Goal: Task Accomplishment & Management: Complete application form

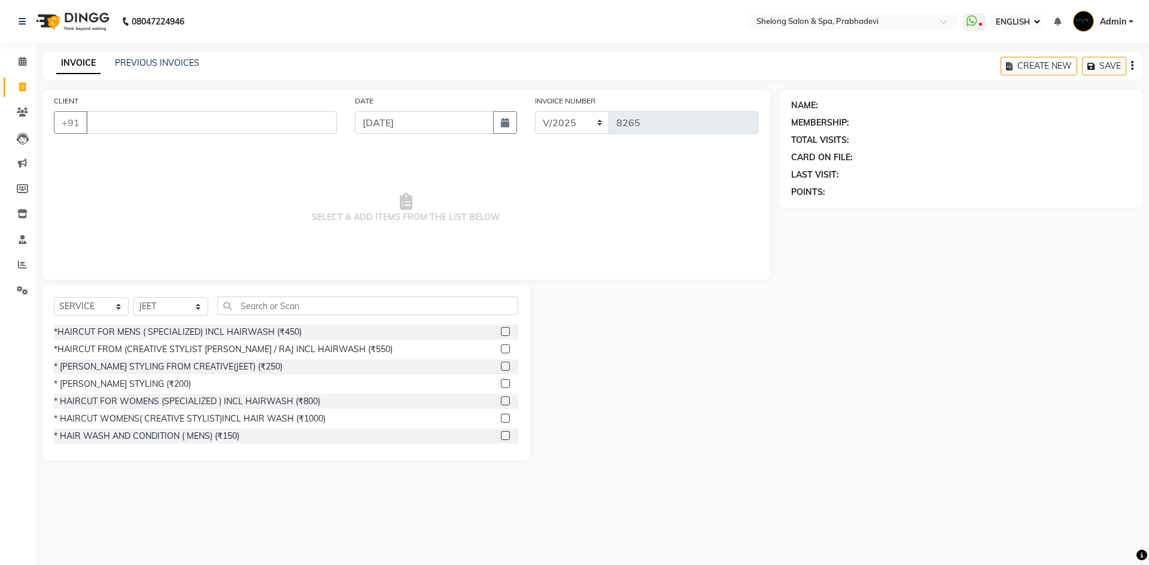
select select "ec"
select select "service"
select select "16092"
click at [151, 348] on div "*HAIRCUT FROM (CREATIVE STYLIST [PERSON_NAME] / RAJ INCL HAIRWASH (₹550)" at bounding box center [223, 349] width 339 height 13
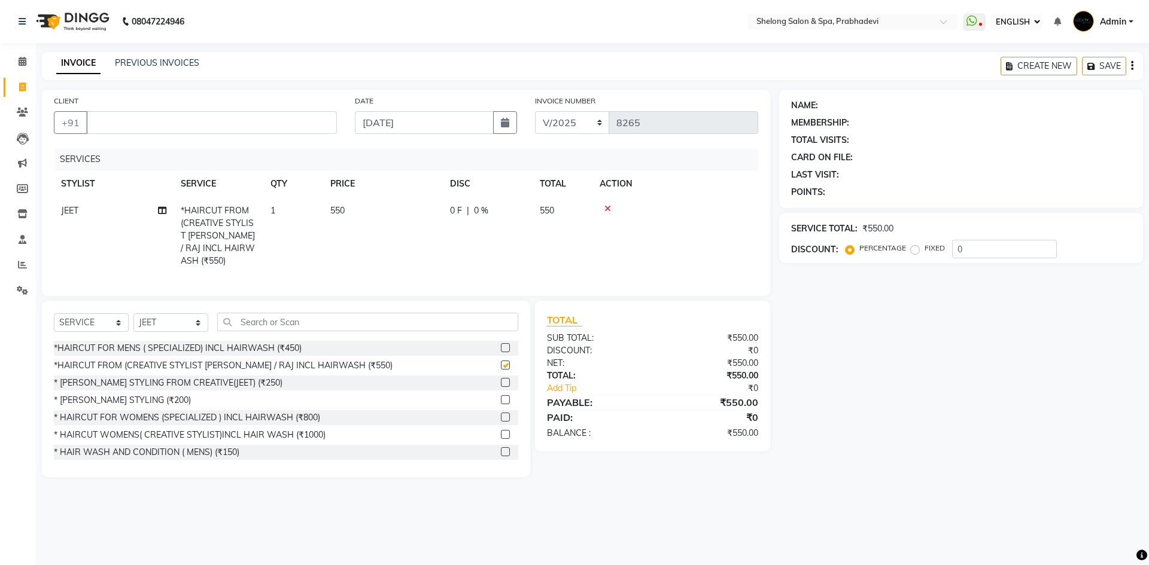
checkbox input "false"
click at [157, 315] on select "SELECT STYLIST ( [PERSON_NAME] ) ( [PERSON_NAME] ) [PERSON_NAME] fojdur [PERSON…" at bounding box center [170, 322] width 75 height 19
click at [310, 236] on td "1" at bounding box center [293, 235] width 60 height 77
select select "16092"
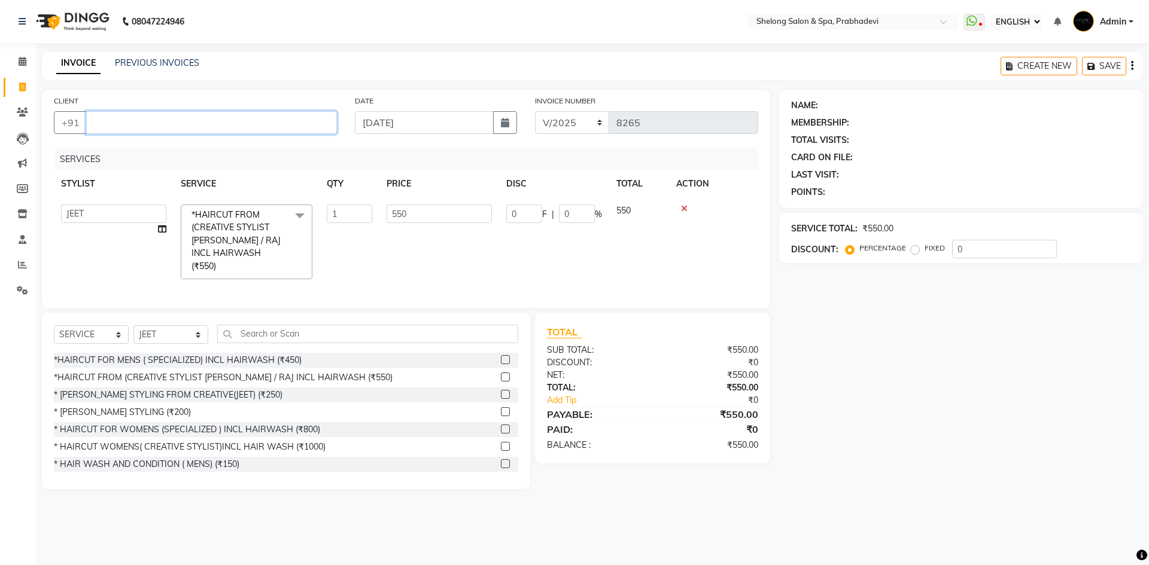
click at [261, 123] on input "CLIENT" at bounding box center [211, 122] width 251 height 23
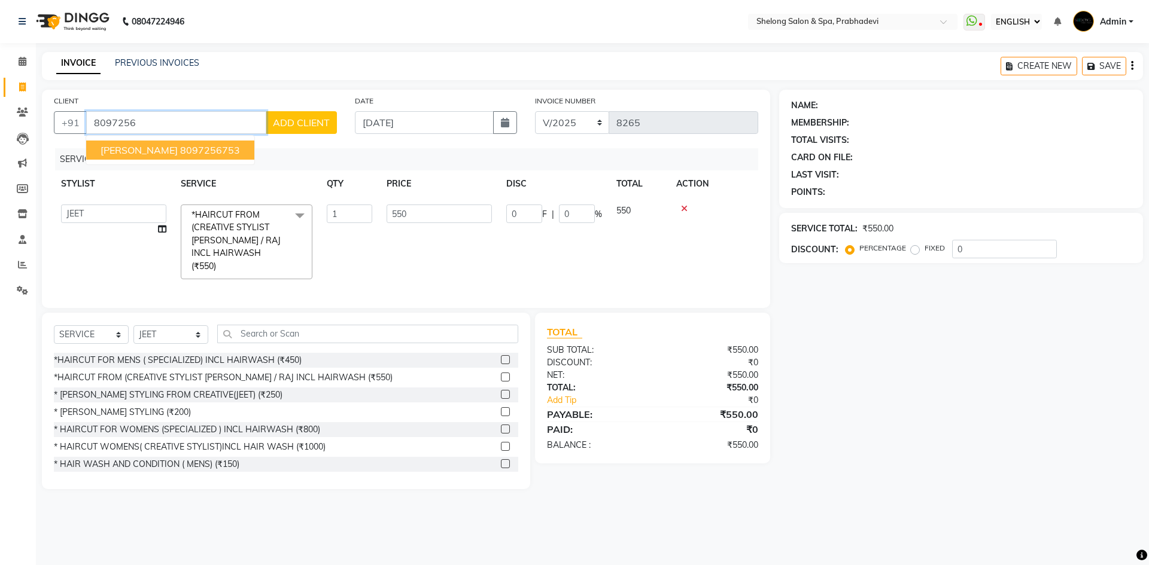
click at [106, 153] on span "[PERSON_NAME]" at bounding box center [139, 150] width 77 height 12
type input "8097256753"
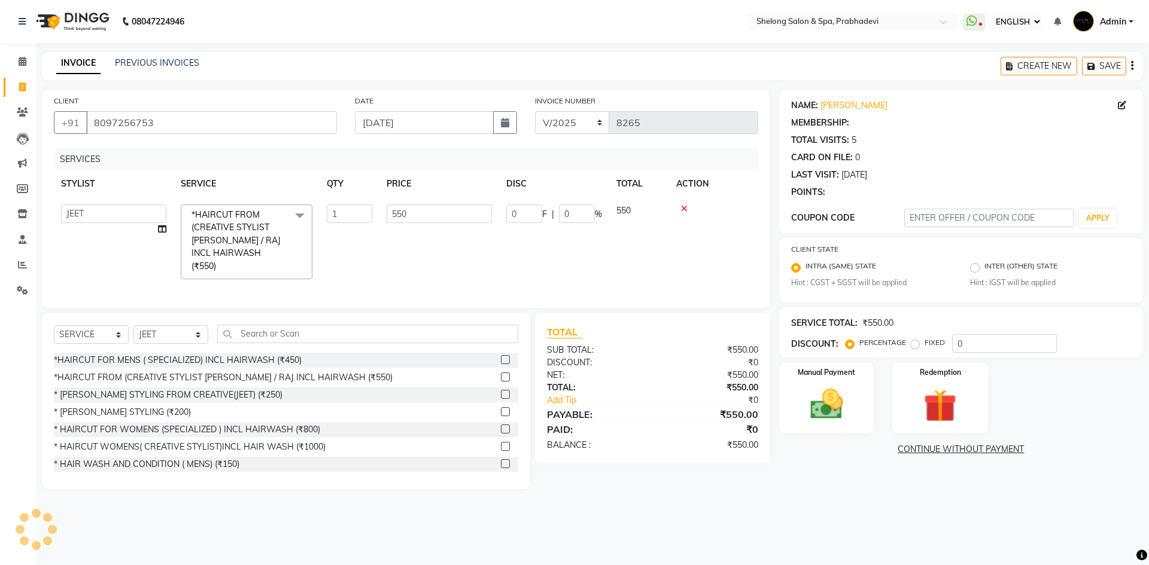
select select "1: Object"
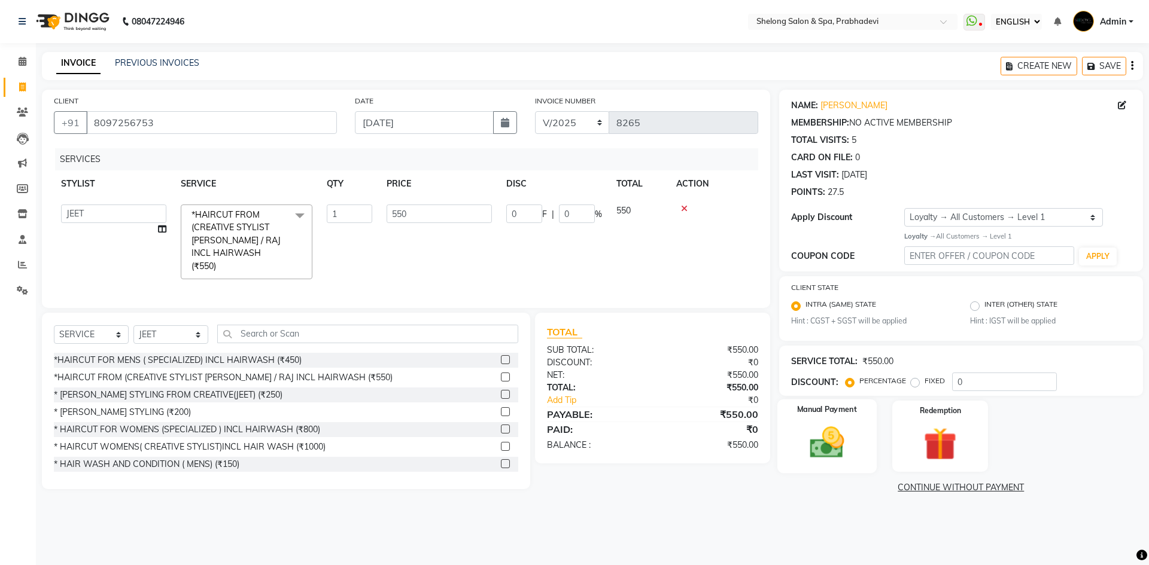
click at [806, 437] on img at bounding box center [827, 442] width 56 height 39
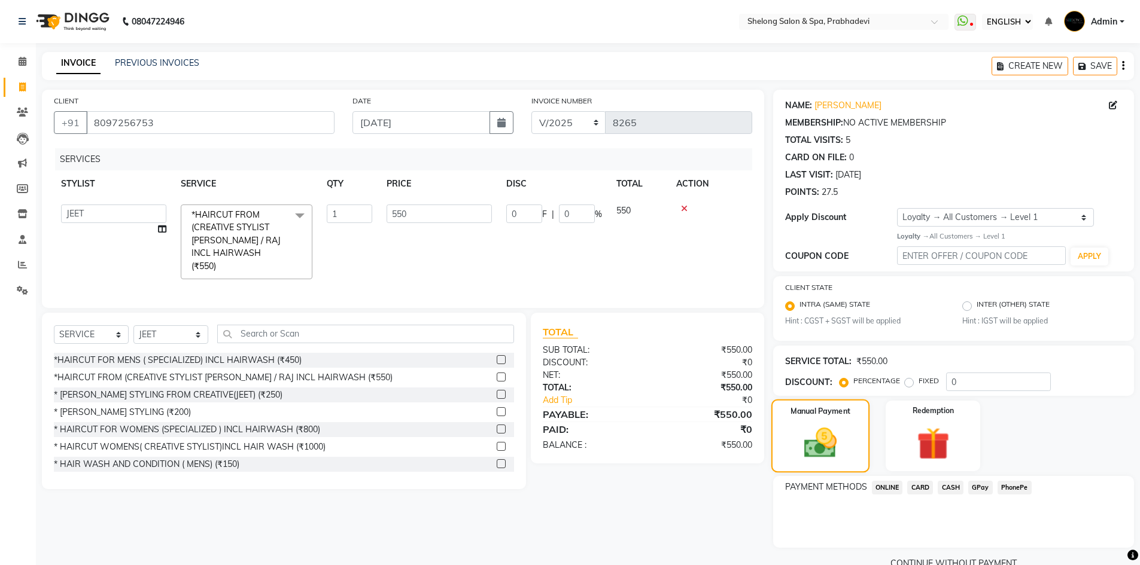
scroll to position [25, 0]
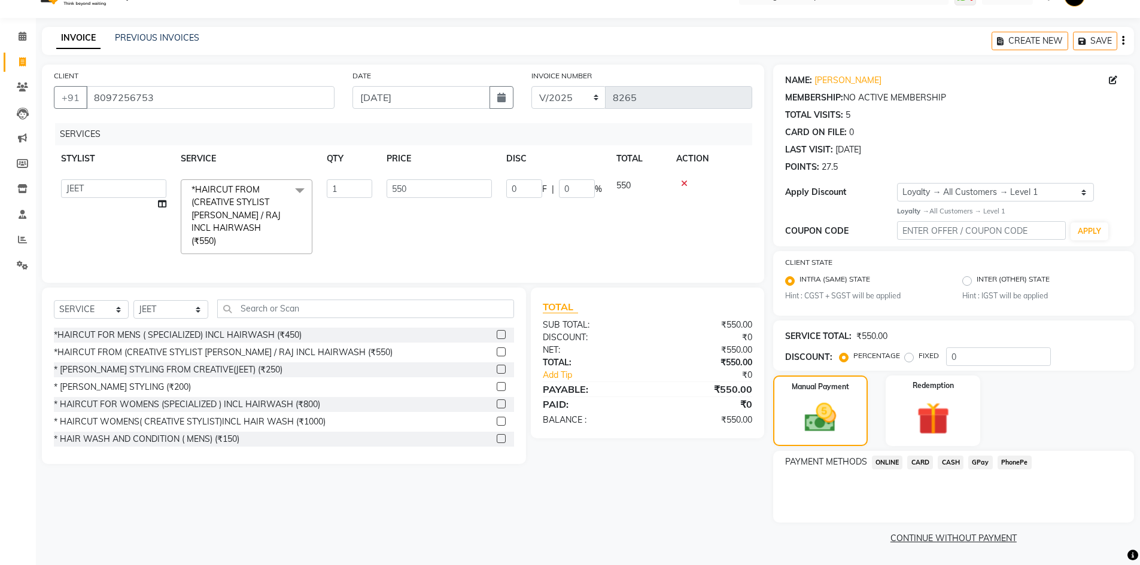
click at [978, 460] on span "GPay" at bounding box center [980, 463] width 25 height 14
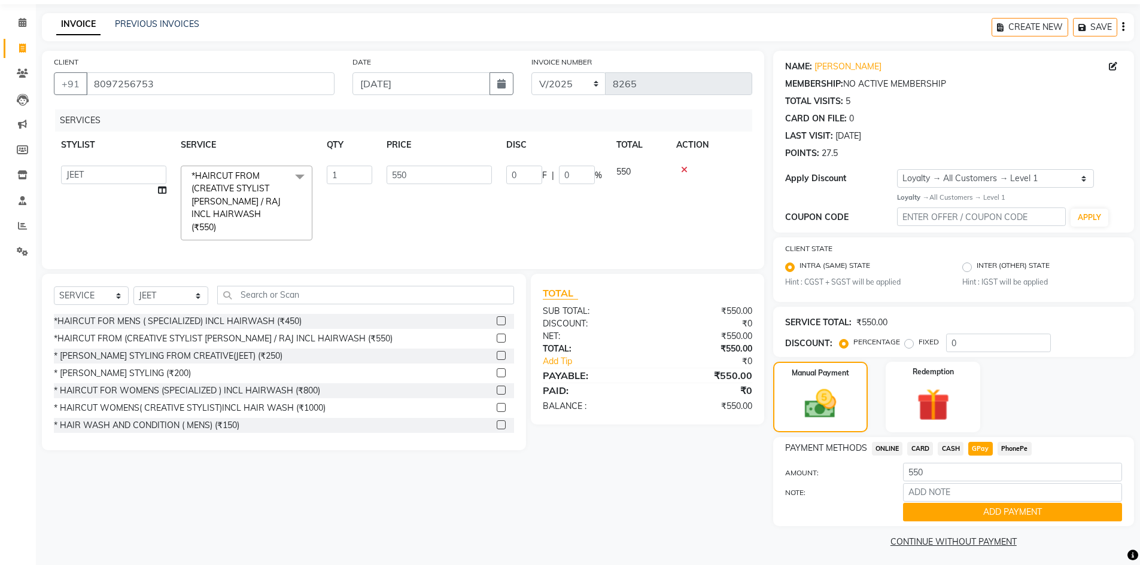
scroll to position [42, 0]
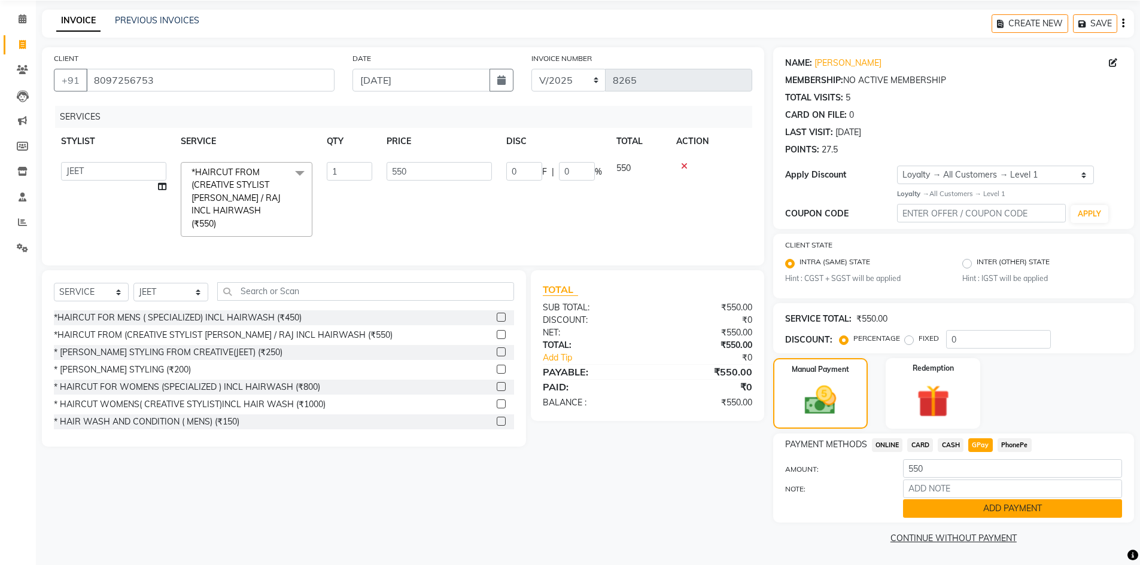
click at [946, 514] on button "ADD PAYMENT" at bounding box center [1012, 509] width 219 height 19
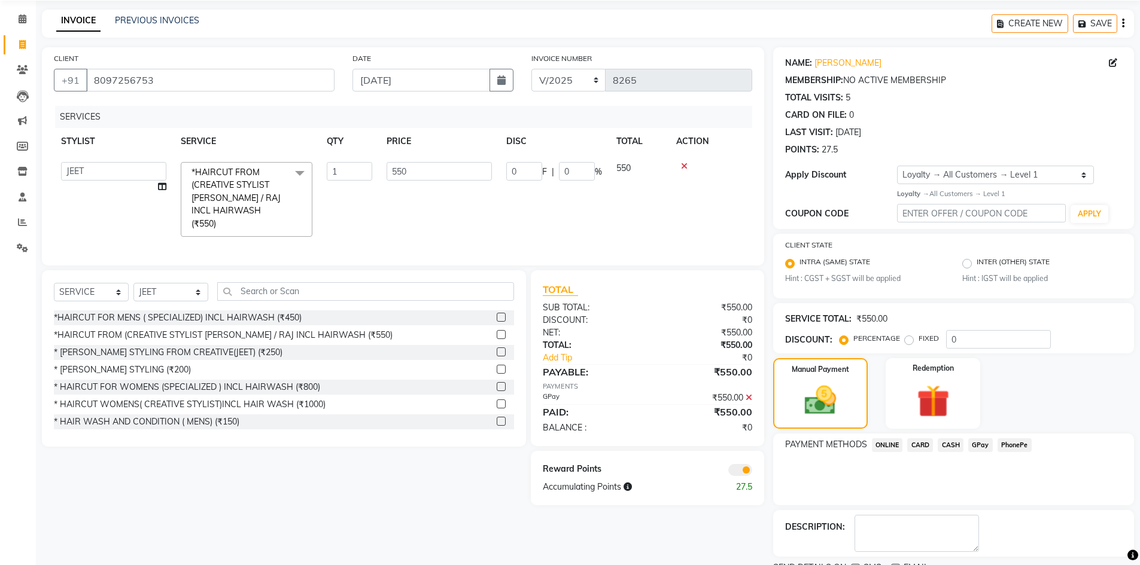
scroll to position [93, 0]
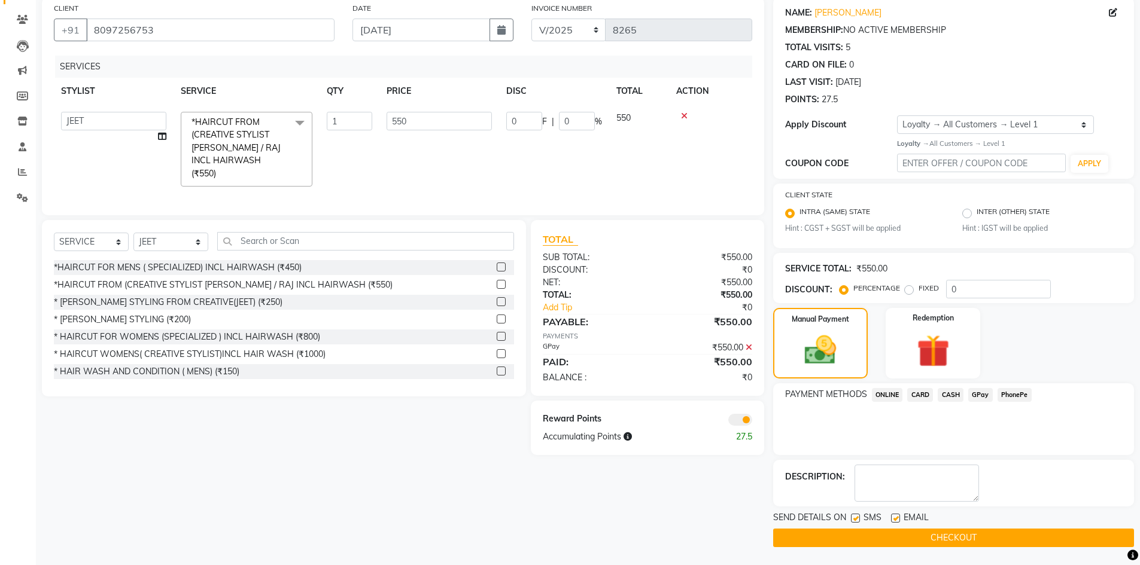
click at [935, 532] on button "CHECKOUT" at bounding box center [953, 538] width 361 height 19
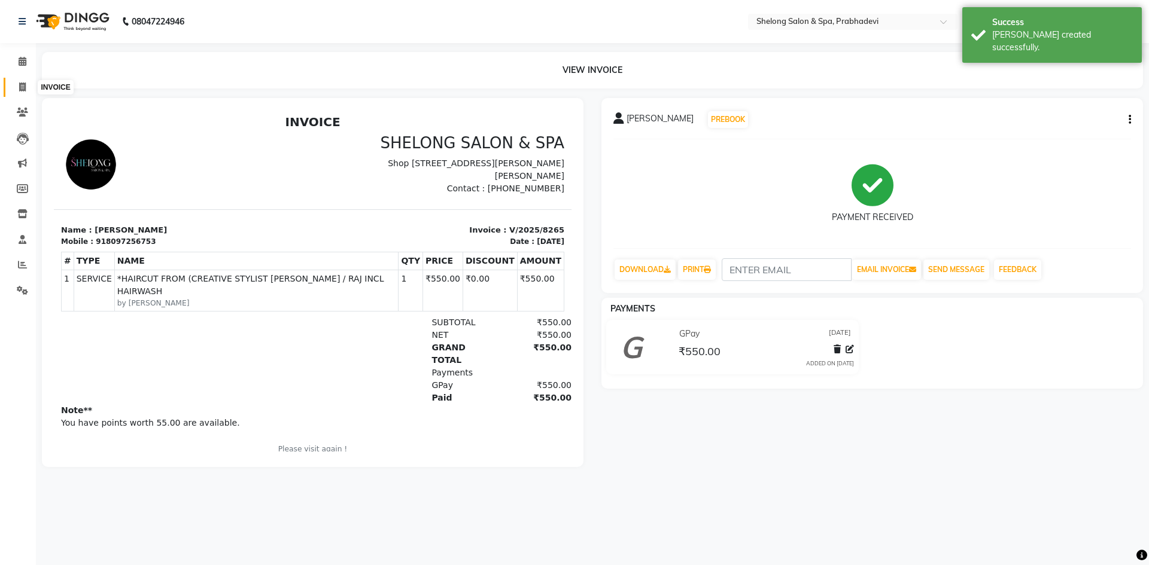
click at [17, 85] on span at bounding box center [22, 88] width 21 height 14
select select "service"
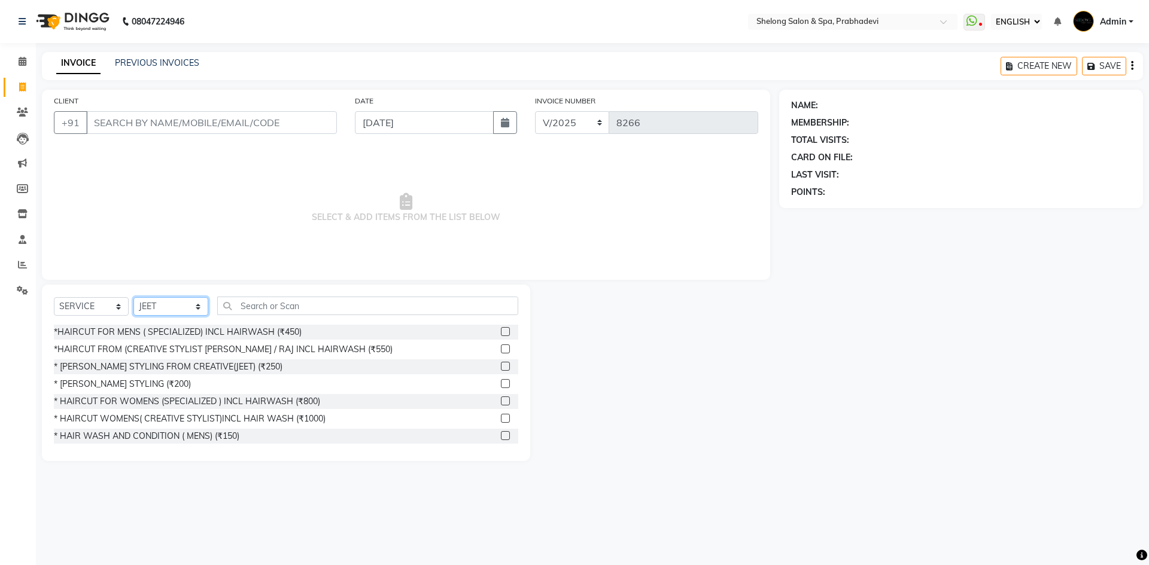
click at [165, 303] on select "SELECT STYLIST ( [PERSON_NAME] ) ( [PERSON_NAME] ) [PERSON_NAME] fojdur [PERSON…" at bounding box center [170, 306] width 75 height 19
select select "24970"
click at [133, 297] on select "SELECT STYLIST ( [PERSON_NAME] ) ( [PERSON_NAME] ) [PERSON_NAME] fojdur [PERSON…" at bounding box center [170, 306] width 75 height 19
click at [161, 327] on div "*HAIRCUT FOR MENS ( SPECIALIZED) INCL HAIRWASH (₹450)" at bounding box center [178, 332] width 248 height 13
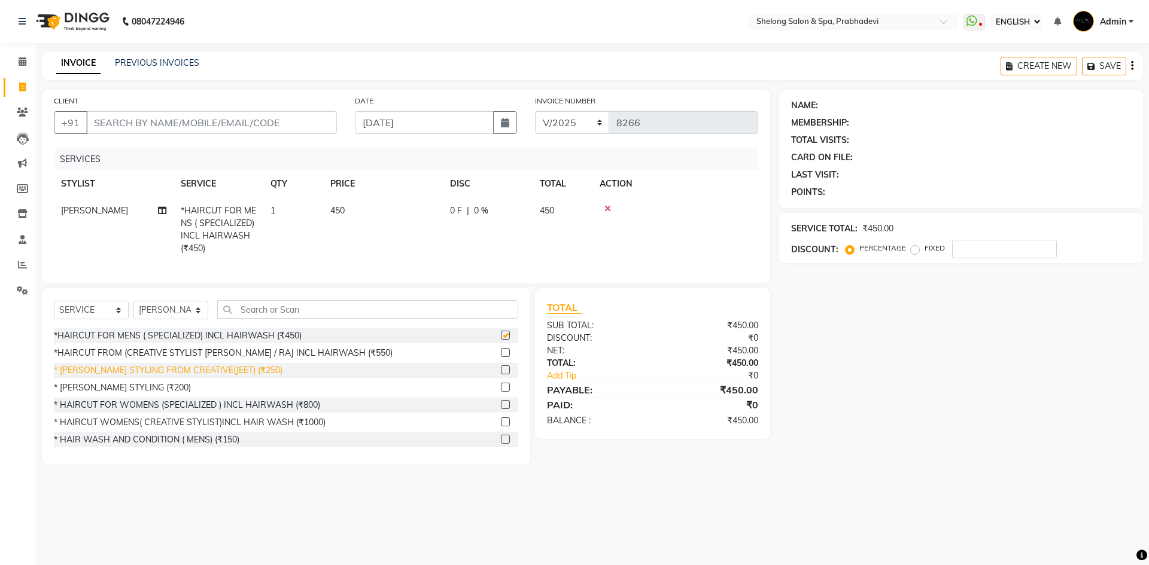
checkbox input "false"
drag, startPoint x: 131, startPoint y: 393, endPoint x: 173, endPoint y: 224, distance: 174.5
click at [130, 393] on div "* [PERSON_NAME] STYLING (₹200)" at bounding box center [122, 388] width 137 height 13
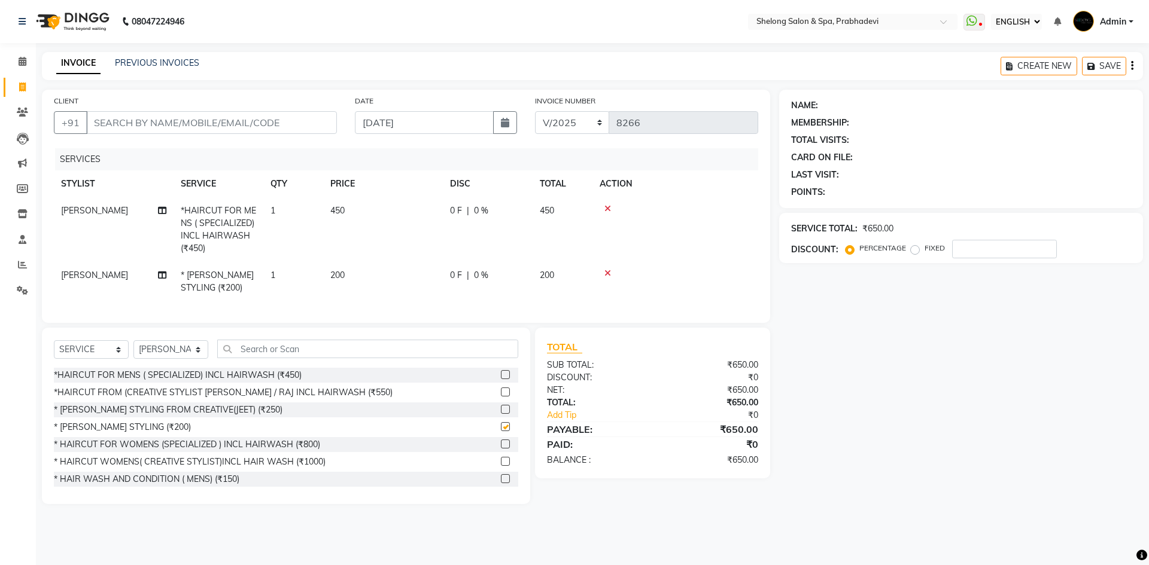
checkbox input "false"
click at [217, 116] on input "CLIENT" at bounding box center [211, 122] width 251 height 23
type input "9"
type input "0"
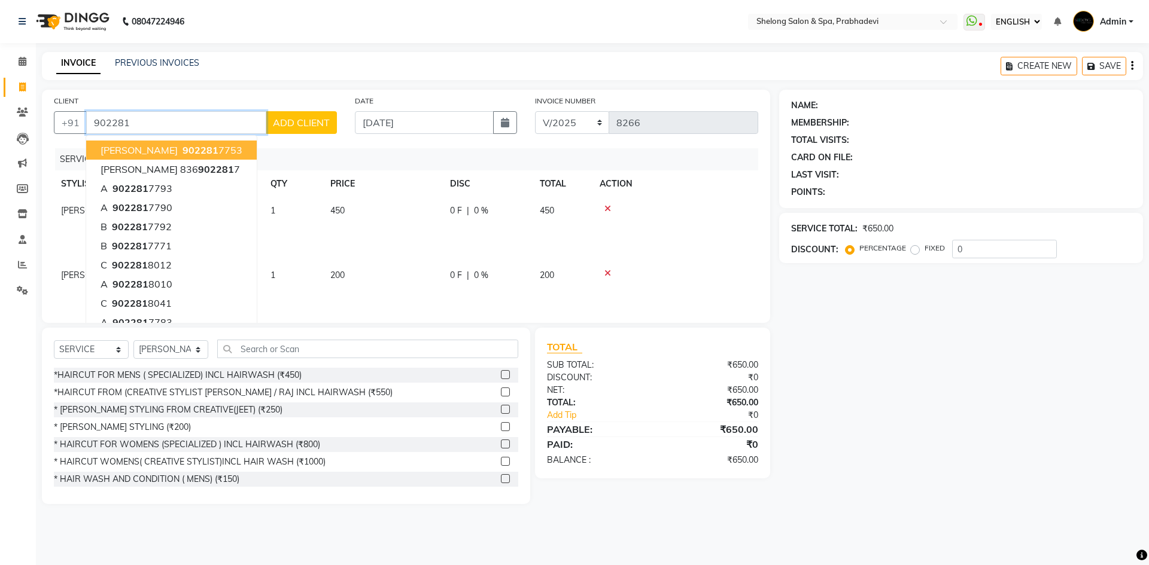
click at [183, 149] on span "902281" at bounding box center [200, 150] width 36 height 12
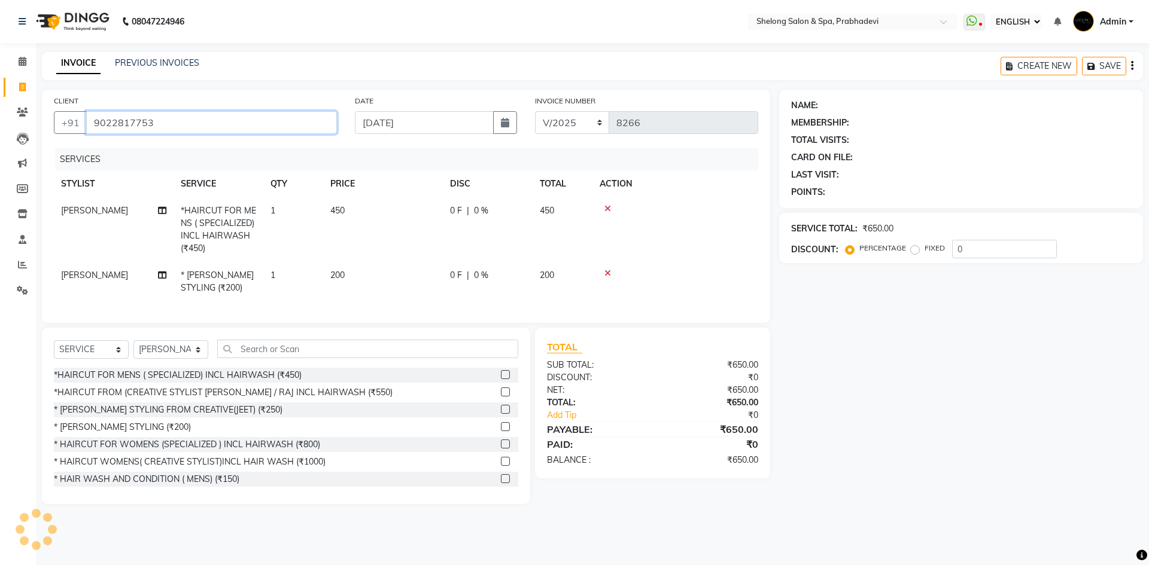
type input "9022817753"
select select "1: Object"
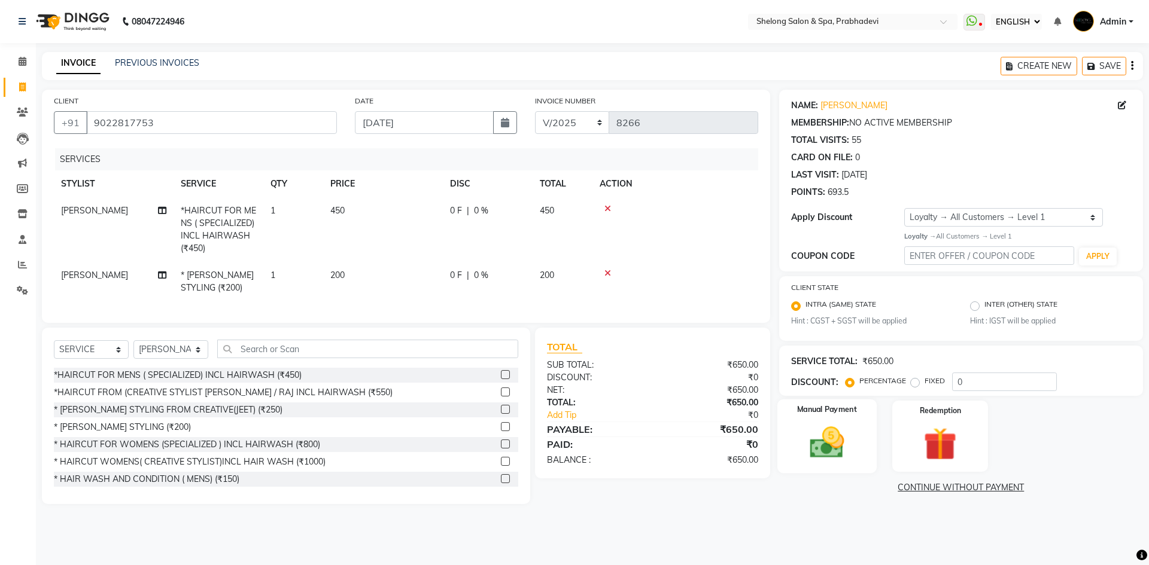
click at [821, 436] on img at bounding box center [827, 442] width 56 height 39
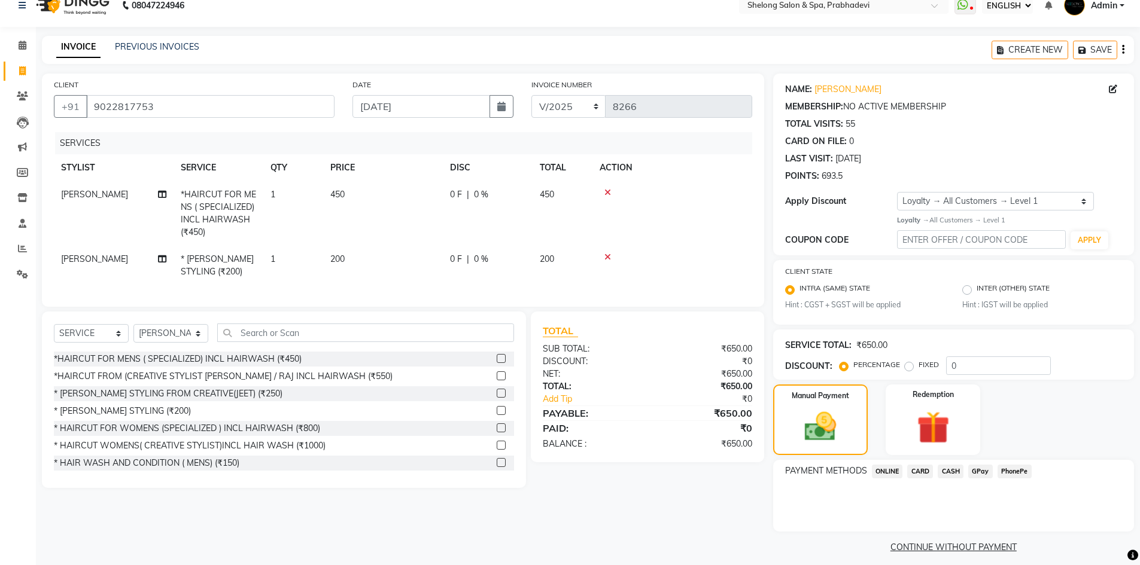
scroll to position [25, 0]
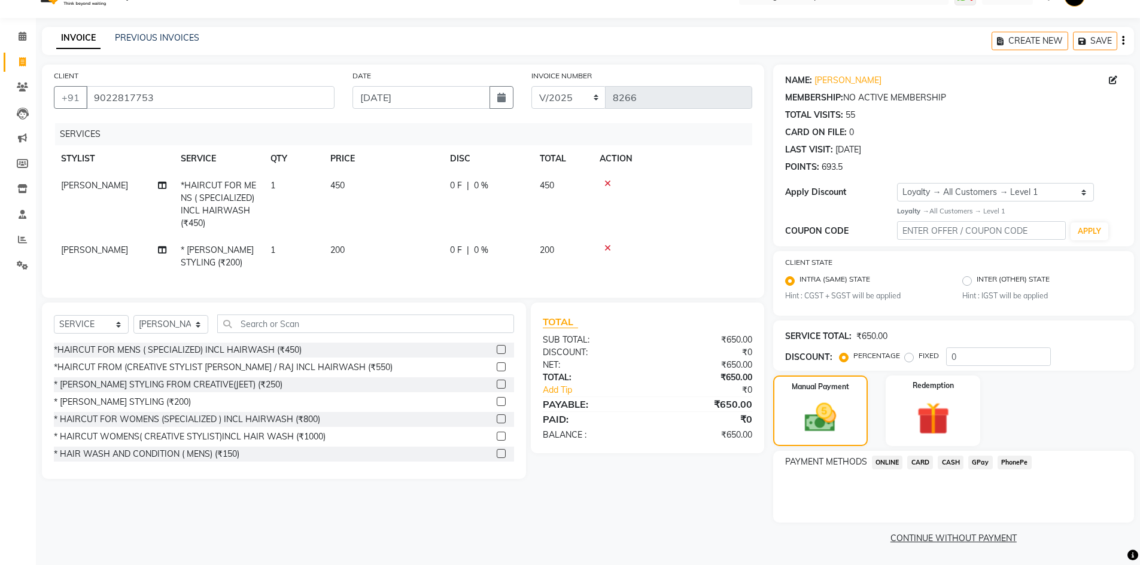
click at [952, 462] on span "CASH" at bounding box center [950, 463] width 26 height 14
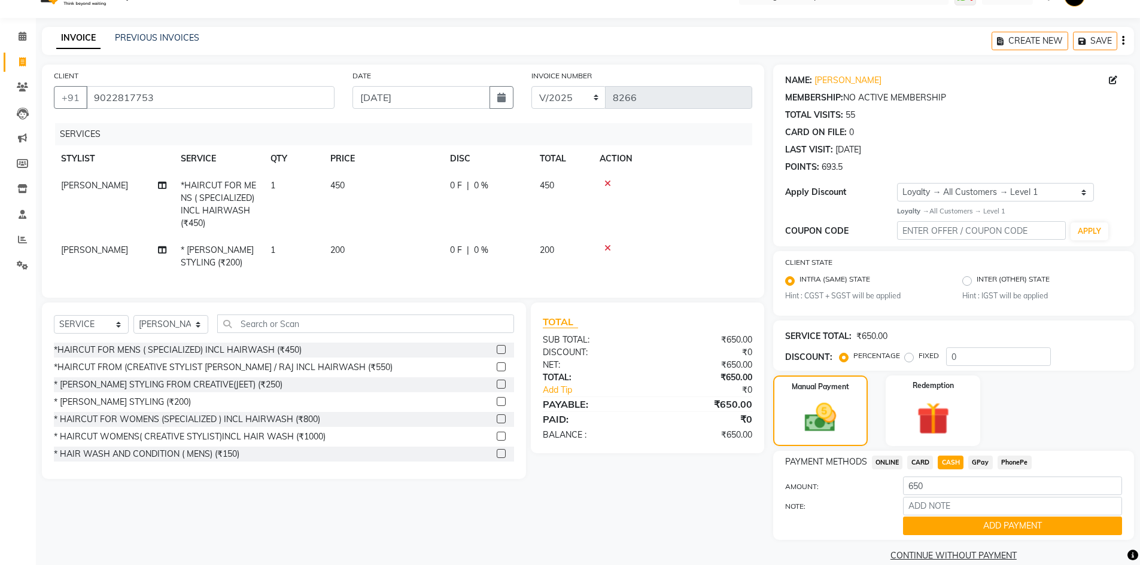
click at [951, 523] on button "ADD PAYMENT" at bounding box center [1012, 526] width 219 height 19
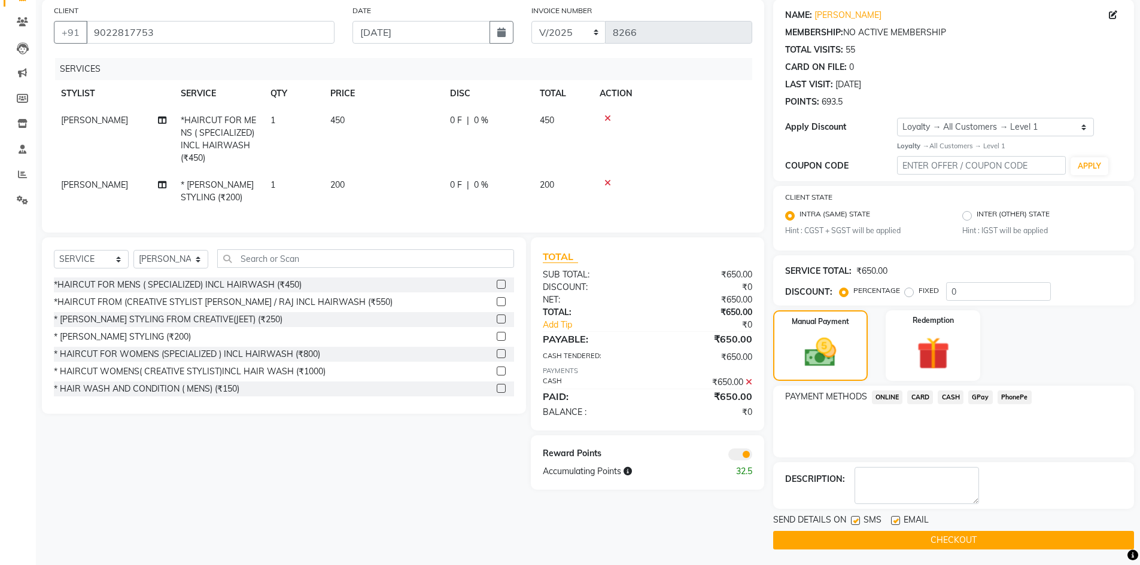
scroll to position [93, 0]
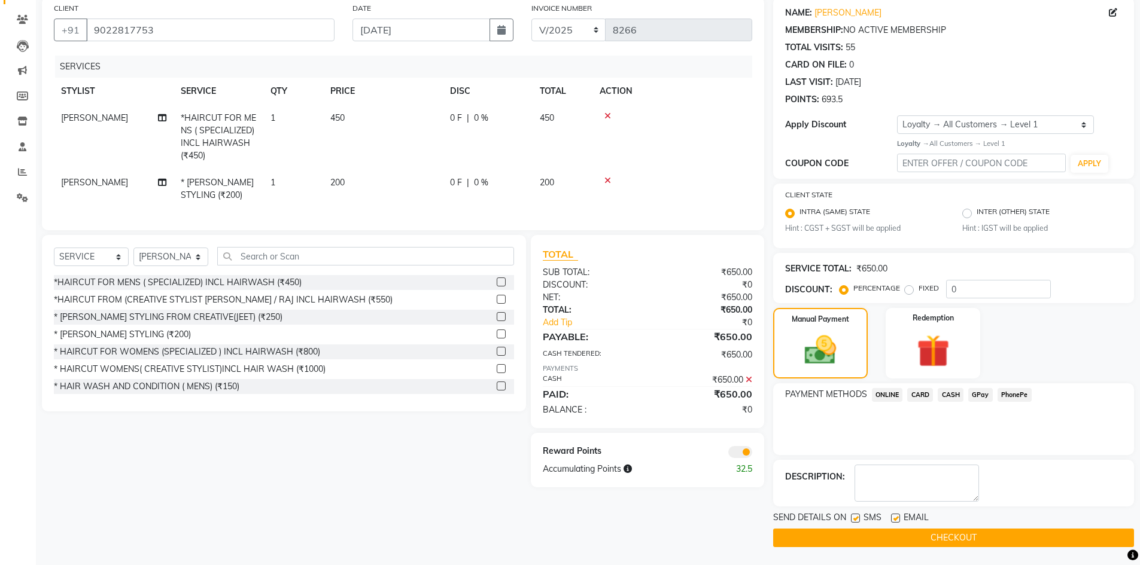
click at [948, 539] on button "CHECKOUT" at bounding box center [953, 538] width 361 height 19
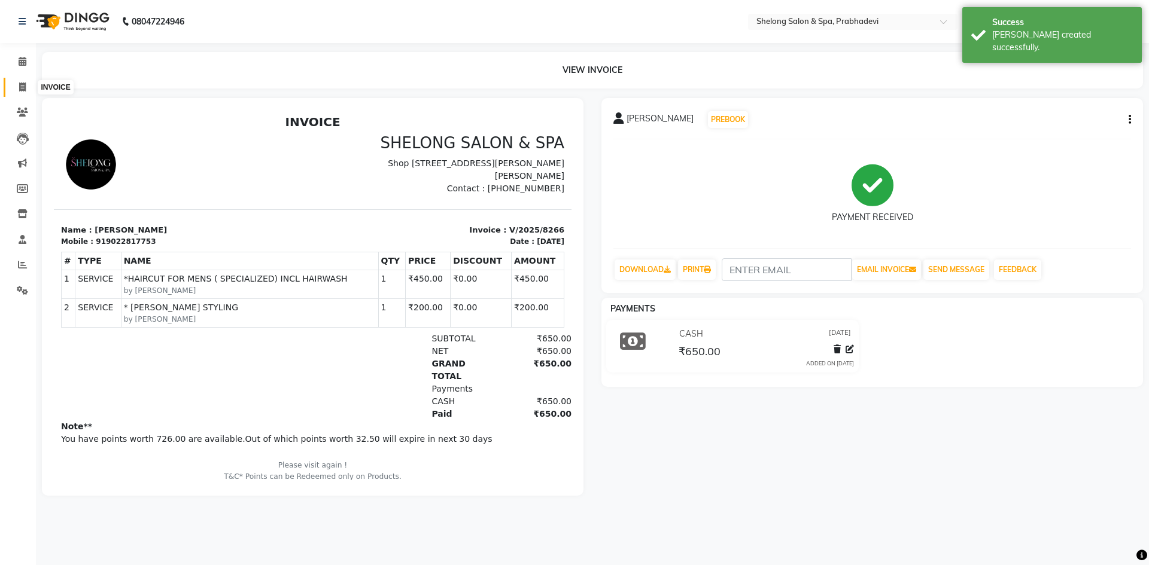
drag, startPoint x: 23, startPoint y: 85, endPoint x: 32, endPoint y: 99, distance: 16.4
click at [23, 85] on icon at bounding box center [22, 87] width 7 height 9
select select "service"
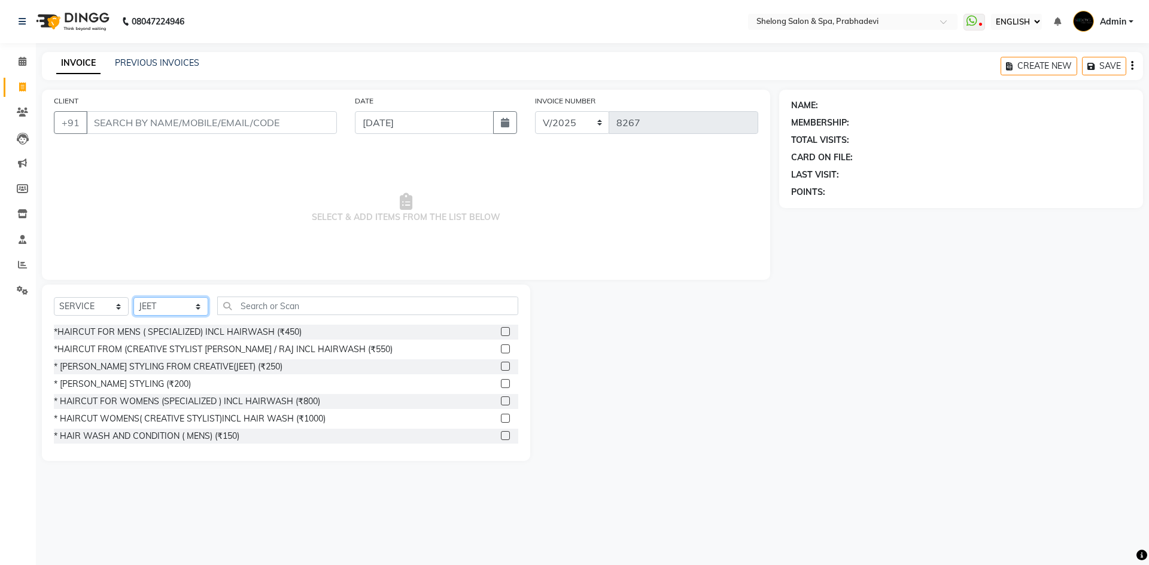
drag, startPoint x: 187, startPoint y: 308, endPoint x: 190, endPoint y: 300, distance: 8.9
click at [189, 306] on select "SELECT STYLIST ( [PERSON_NAME] ) ( [PERSON_NAME] ) [PERSON_NAME] fojdur [PERSON…" at bounding box center [170, 306] width 75 height 19
select select "66706"
click at [133, 297] on select "SELECT STYLIST ( [PERSON_NAME] ) ( [PERSON_NAME] ) [PERSON_NAME] fojdur [PERSON…" at bounding box center [170, 306] width 75 height 19
click at [111, 380] on div "* [PERSON_NAME] STYLING (₹200)" at bounding box center [122, 384] width 137 height 13
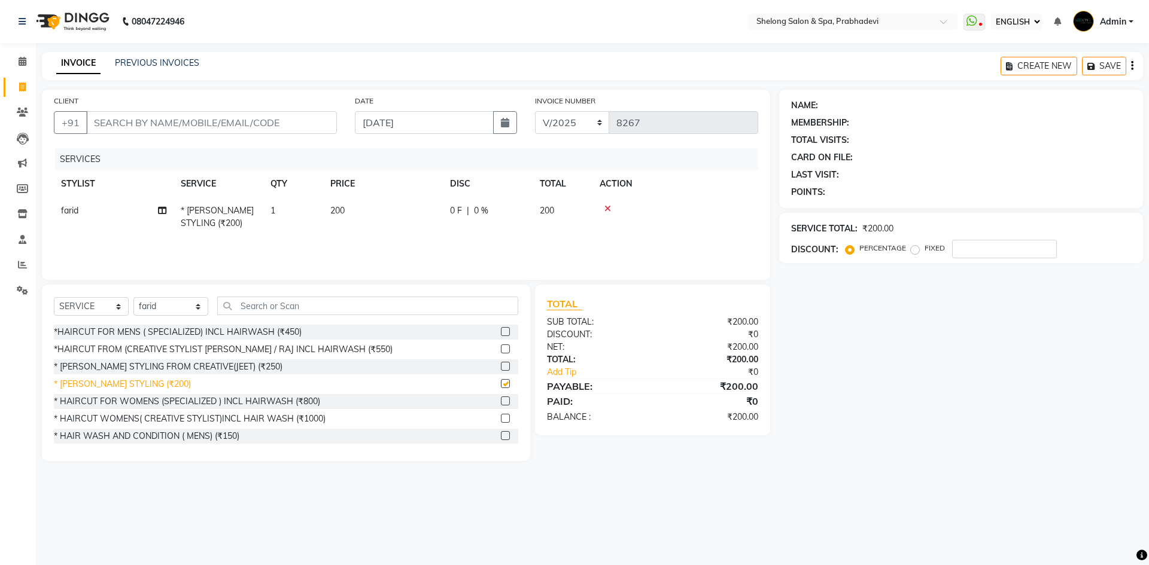
checkbox input "false"
click at [179, 126] on input "CLIENT" at bounding box center [211, 122] width 251 height 23
click at [217, 124] on input "CLIENT" at bounding box center [211, 122] width 251 height 23
type input "9"
type input "0"
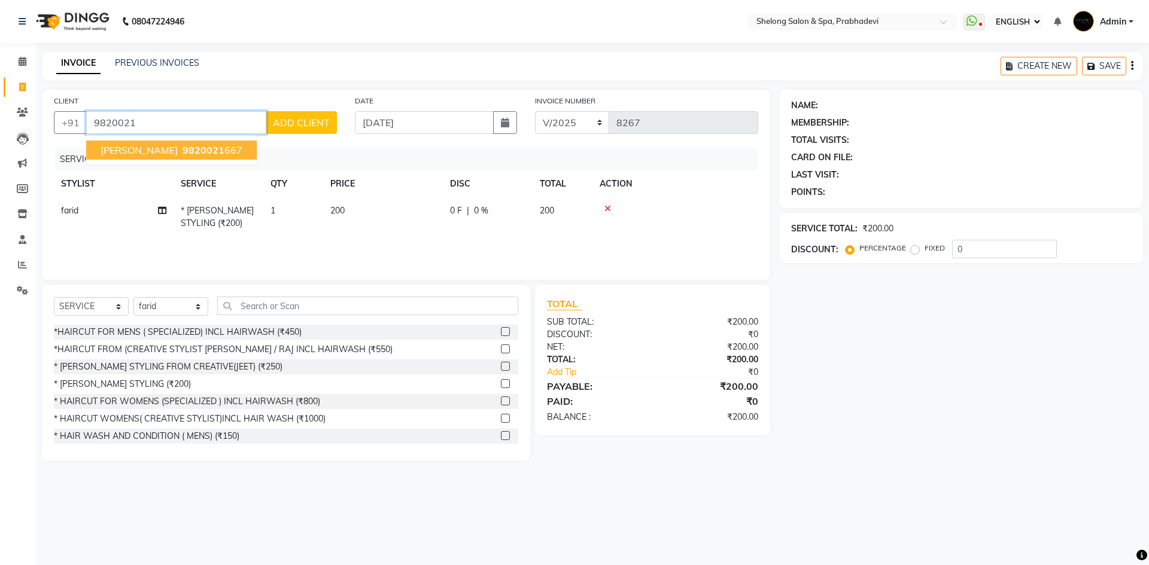
click at [185, 146] on span "9820021" at bounding box center [203, 150] width 42 height 12
type input "9820021667"
select select "1: Object"
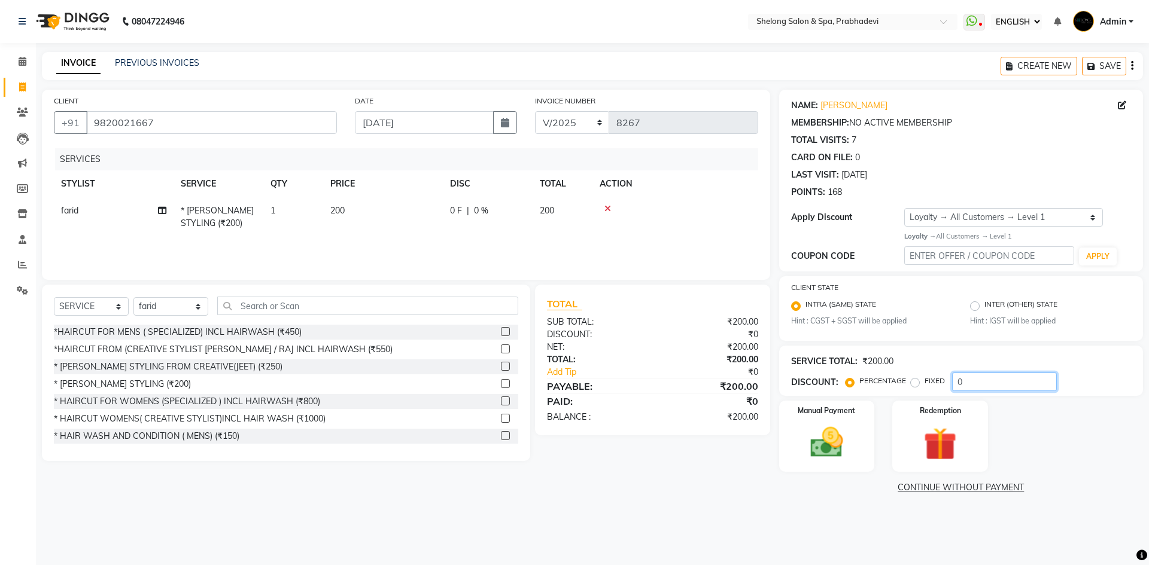
click at [980, 384] on input "0" at bounding box center [1004, 382] width 105 height 19
click at [969, 382] on input "0" at bounding box center [1004, 382] width 105 height 19
type input "20"
click at [810, 421] on div "Manual Payment" at bounding box center [825, 437] width 99 height 74
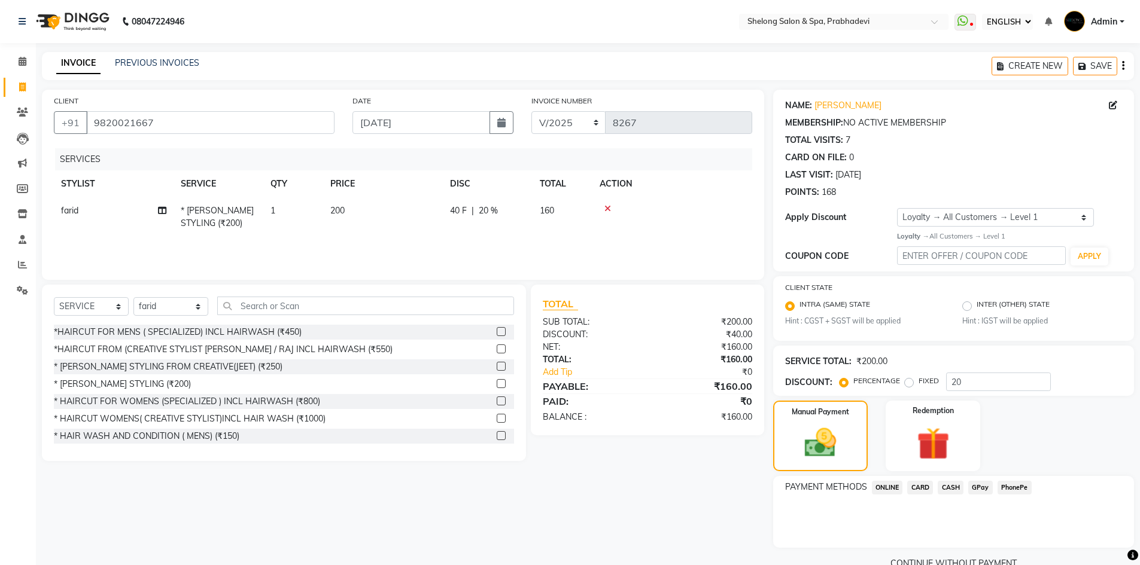
click at [954, 485] on span "CASH" at bounding box center [950, 488] width 26 height 14
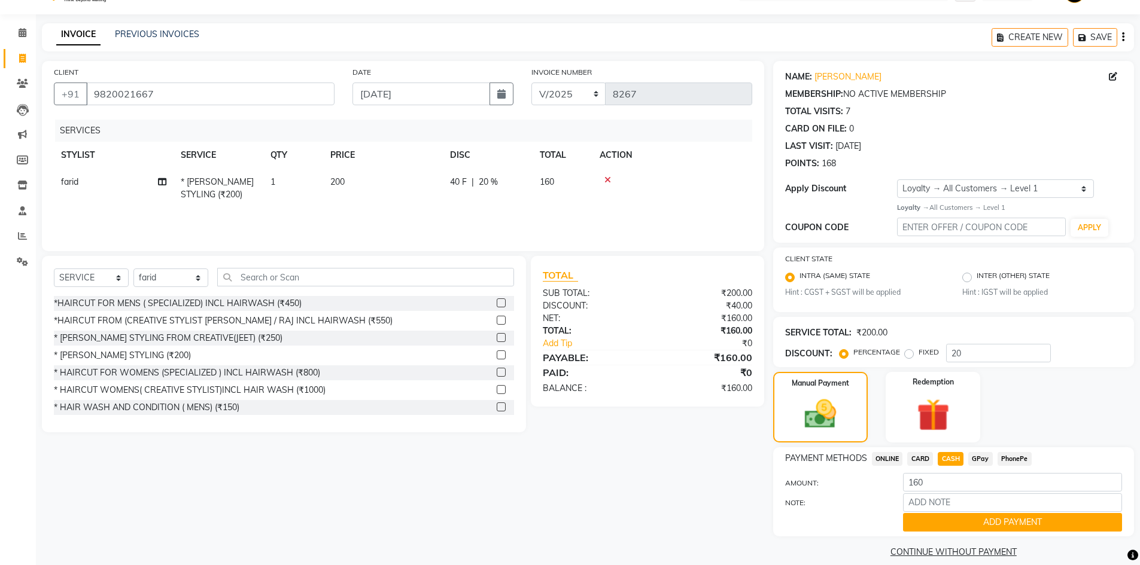
scroll to position [42, 0]
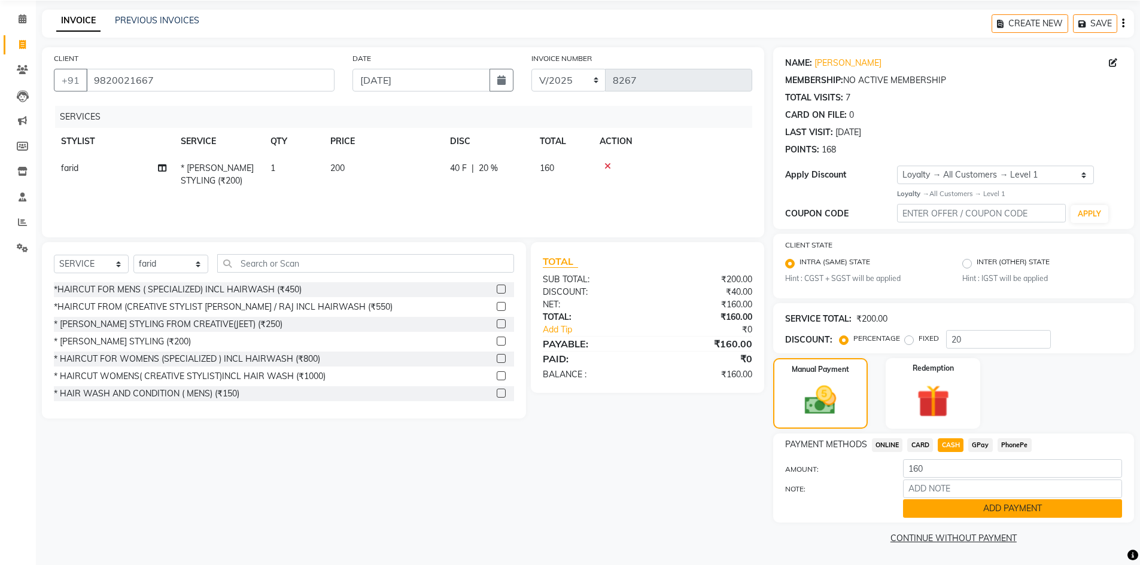
click at [1004, 508] on button "ADD PAYMENT" at bounding box center [1012, 509] width 219 height 19
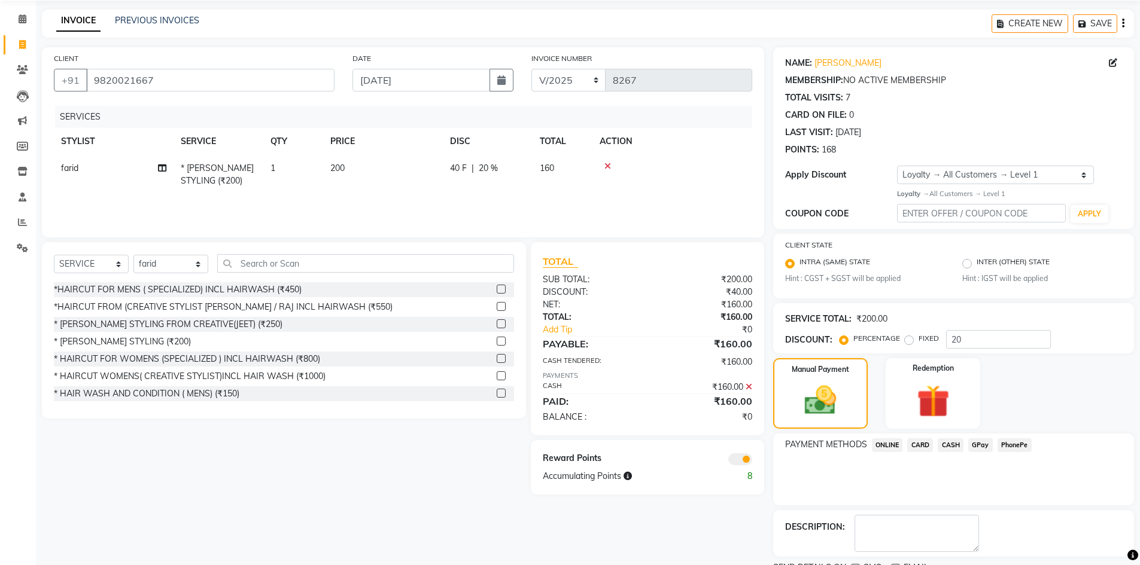
scroll to position [93, 0]
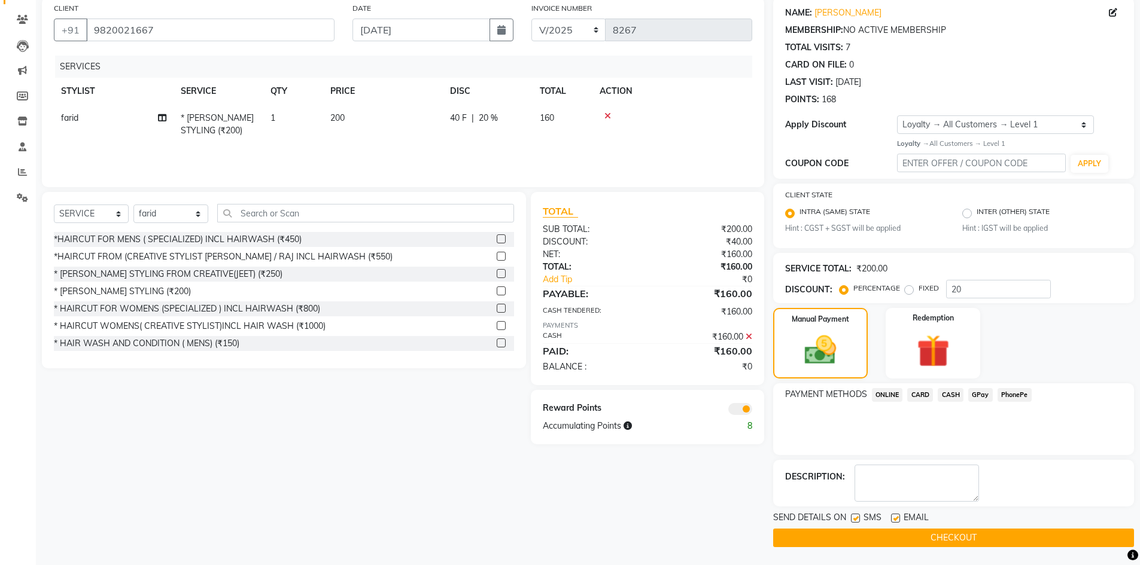
click at [954, 529] on button "CHECKOUT" at bounding box center [953, 538] width 361 height 19
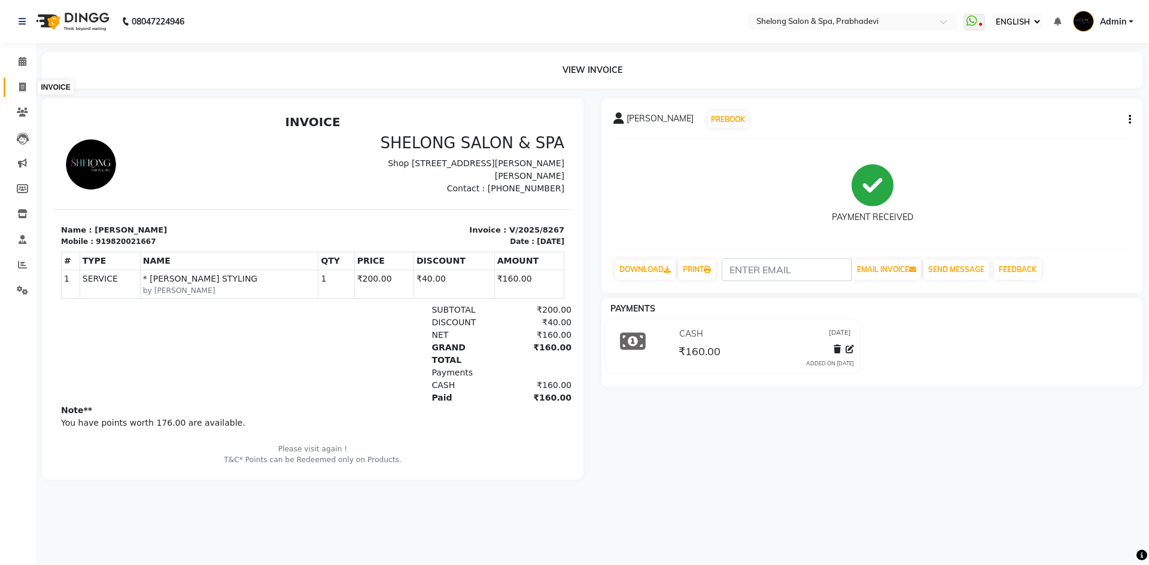
click at [17, 89] on span at bounding box center [22, 88] width 21 height 14
select select "service"
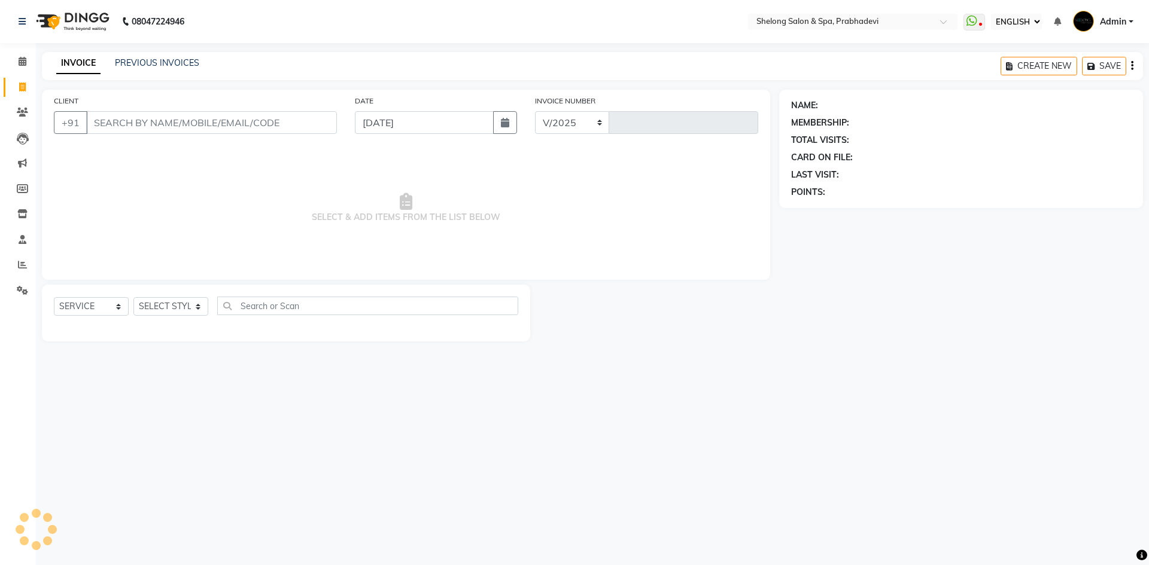
select select "3475"
type input "8268"
click at [173, 306] on select "SELECT STYLIST" at bounding box center [170, 306] width 75 height 19
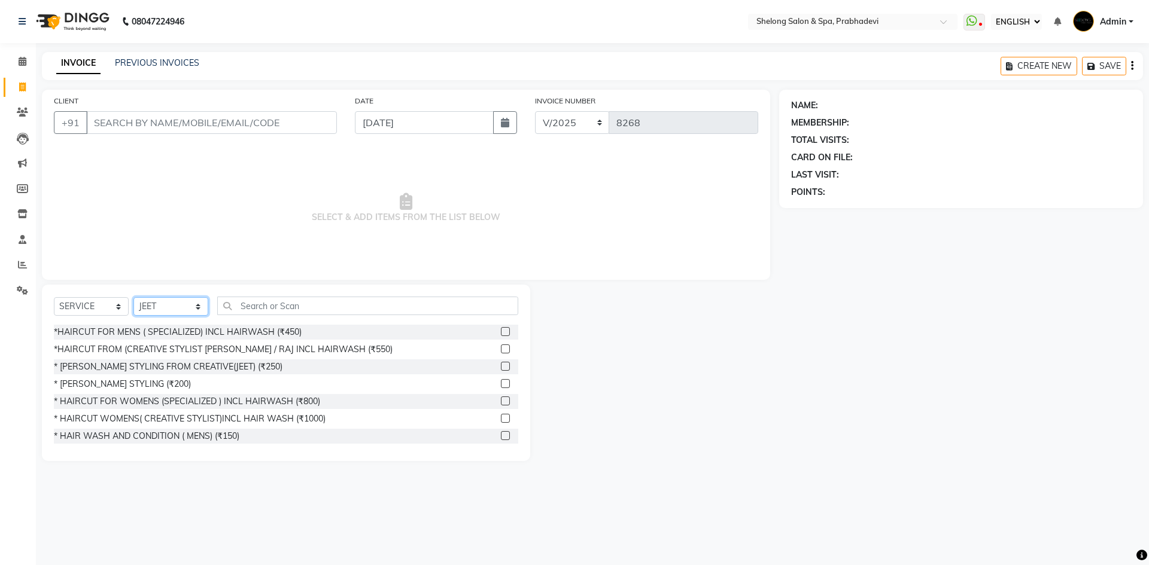
select select "31386"
click at [133, 297] on select "SELECT STYLIST ( [PERSON_NAME] ) ( [PERSON_NAME] ) [PERSON_NAME] fojdur [PERSON…" at bounding box center [170, 306] width 75 height 19
click at [257, 300] on input "text" at bounding box center [367, 306] width 301 height 19
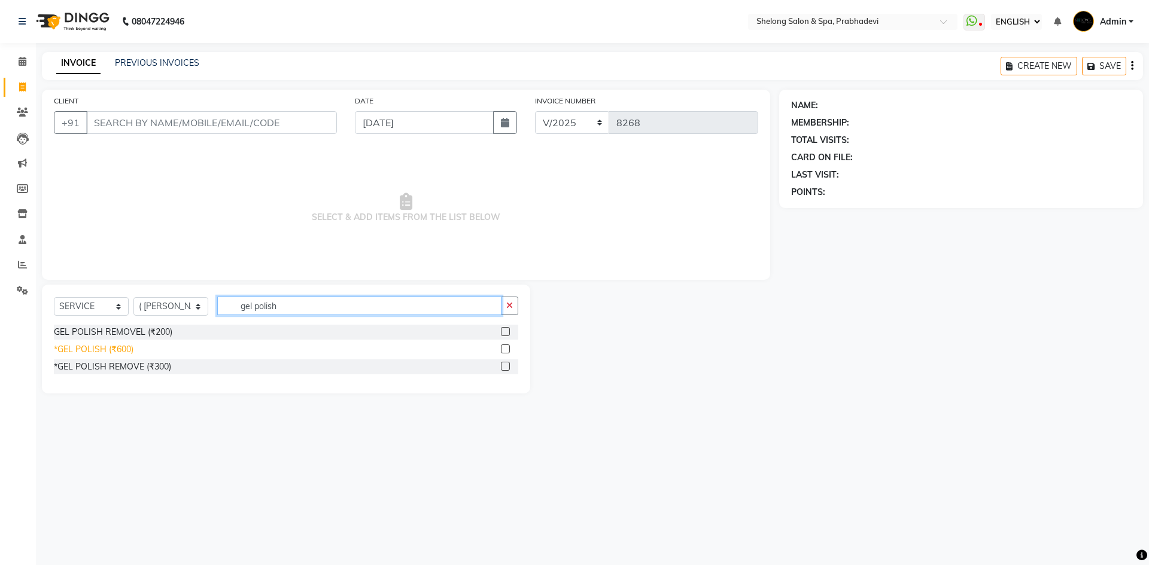
type input "gel polish"
click at [123, 355] on div "*GEL POLISH (₹600)" at bounding box center [94, 349] width 80 height 13
checkbox input "false"
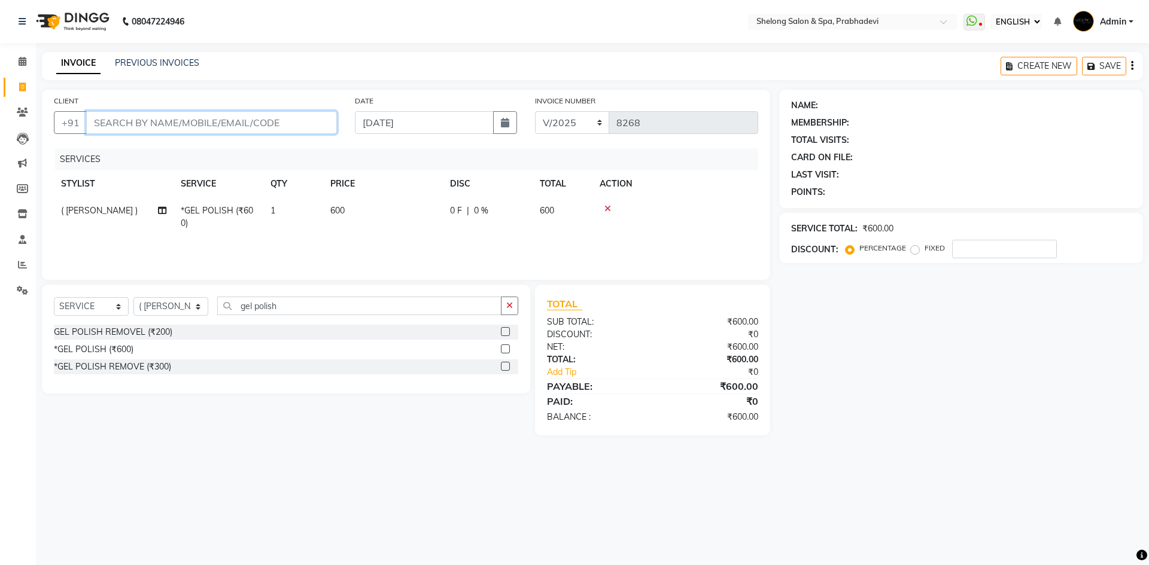
click at [106, 118] on input "CLIENT" at bounding box center [211, 122] width 251 height 23
type input "8"
type input "0"
type input "8291859479"
click at [281, 118] on span "ADD CLIENT" at bounding box center [301, 123] width 57 height 12
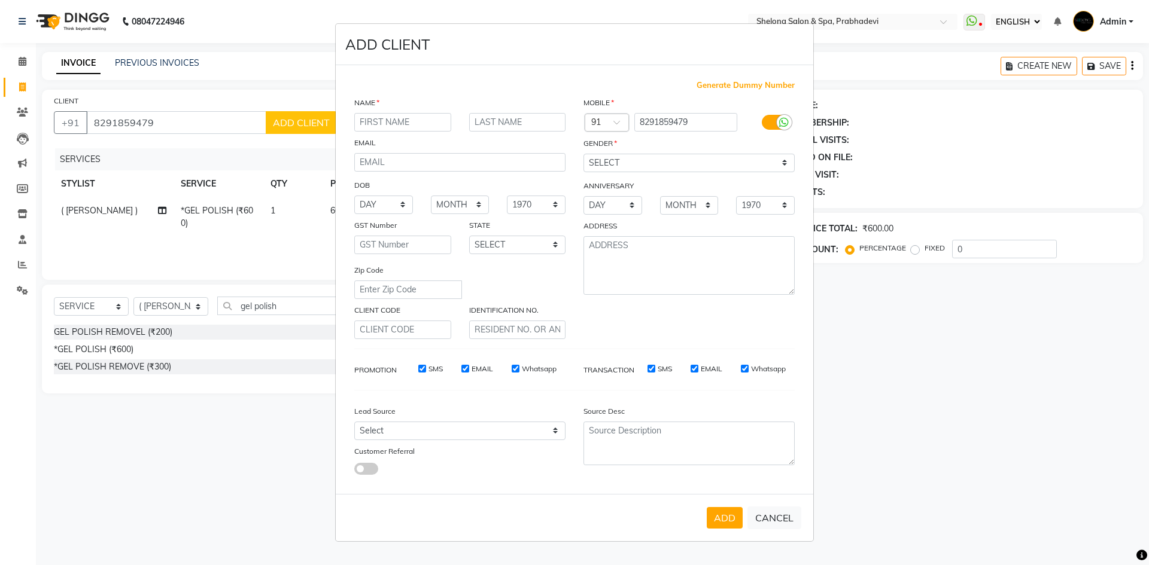
click at [365, 124] on input "text" at bounding box center [402, 122] width 97 height 19
type input "[PERSON_NAME]"
click at [620, 166] on select "SELECT [DEMOGRAPHIC_DATA] [DEMOGRAPHIC_DATA] OTHER PREFER NOT TO SAY" at bounding box center [688, 163] width 211 height 19
select select "[DEMOGRAPHIC_DATA]"
click at [583, 154] on select "SELECT [DEMOGRAPHIC_DATA] [DEMOGRAPHIC_DATA] OTHER PREFER NOT TO SAY" at bounding box center [688, 163] width 211 height 19
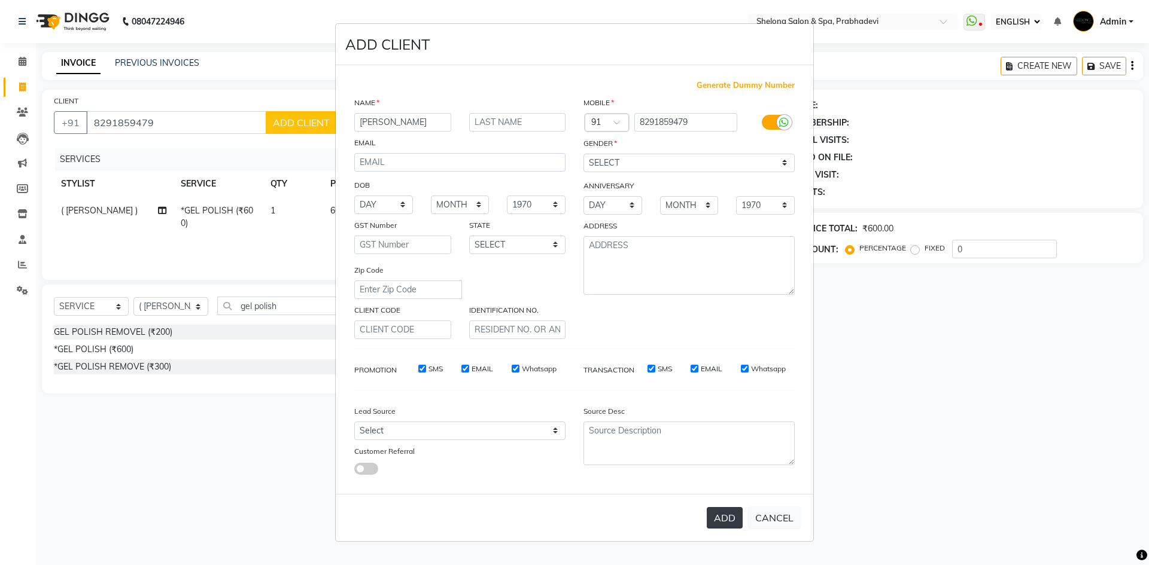
click at [727, 521] on button "ADD" at bounding box center [725, 518] width 36 height 22
select select
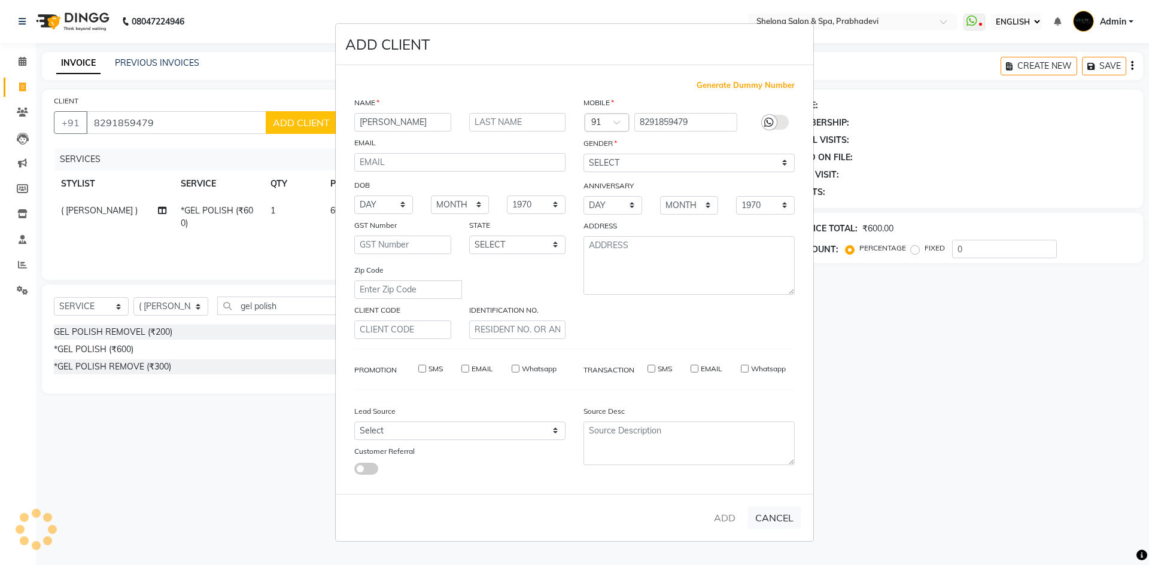
select select
checkbox input "false"
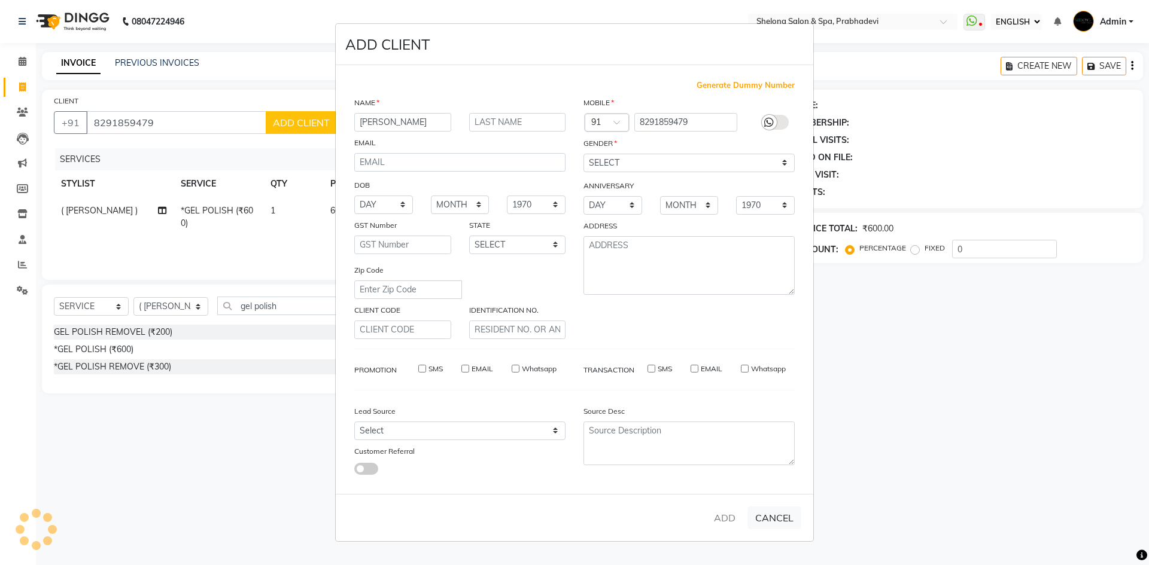
checkbox input "false"
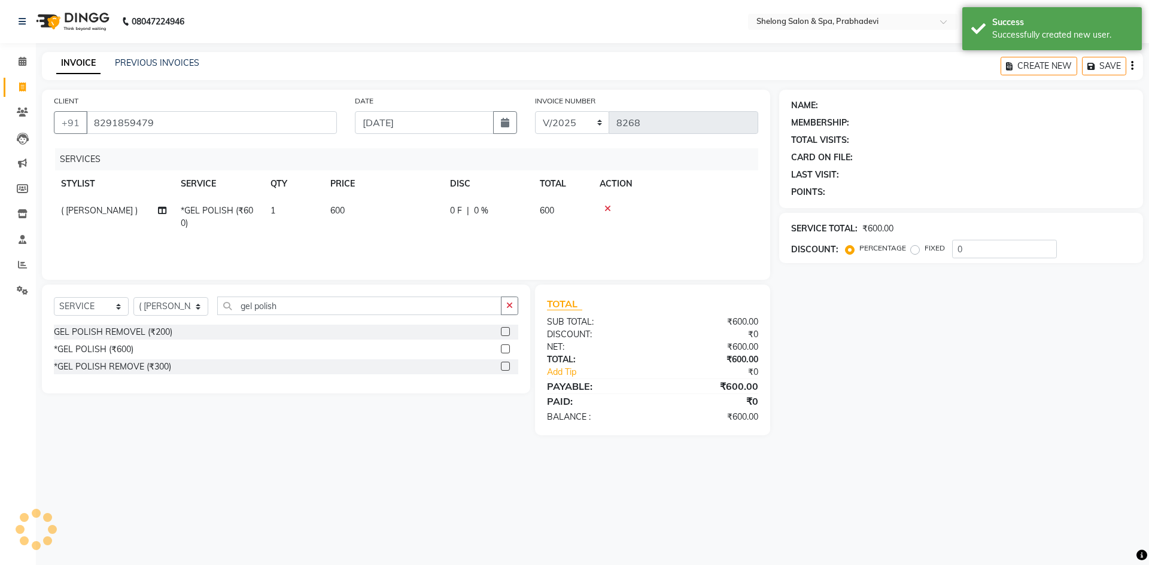
select select "1: Object"
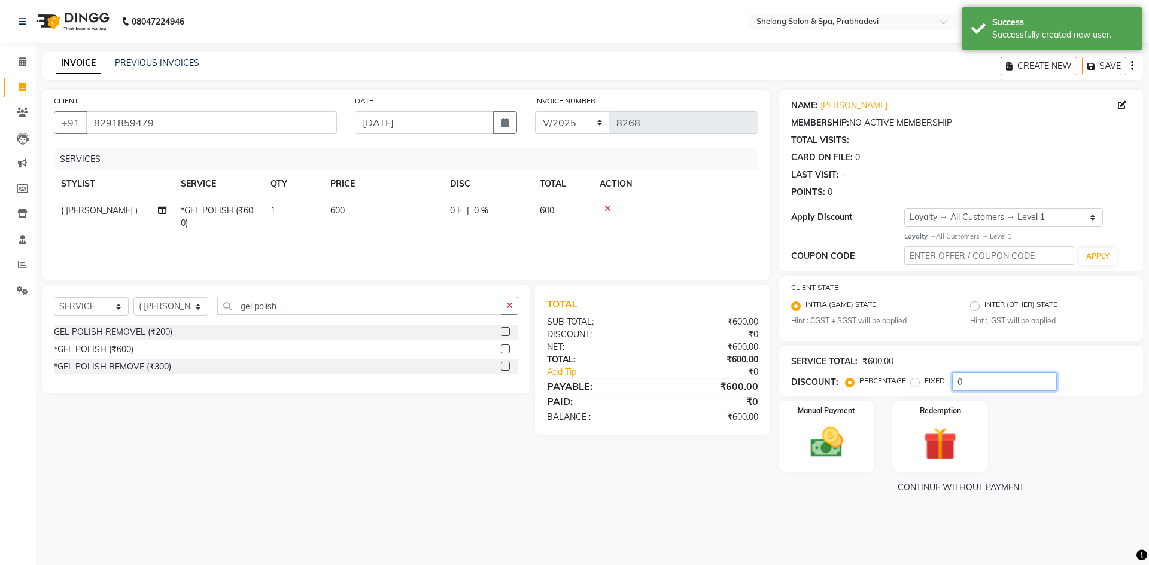
click at [972, 383] on input "0" at bounding box center [1004, 382] width 105 height 19
type input "020"
click at [848, 474] on div "NAME: [PERSON_NAME] MEMBERSHIP: NO ACTIVE MEMBERSHIP TOTAL VISITS: CARD ON FILE…" at bounding box center [965, 293] width 373 height 407
click at [858, 455] on div "Manual Payment" at bounding box center [825, 437] width 99 height 74
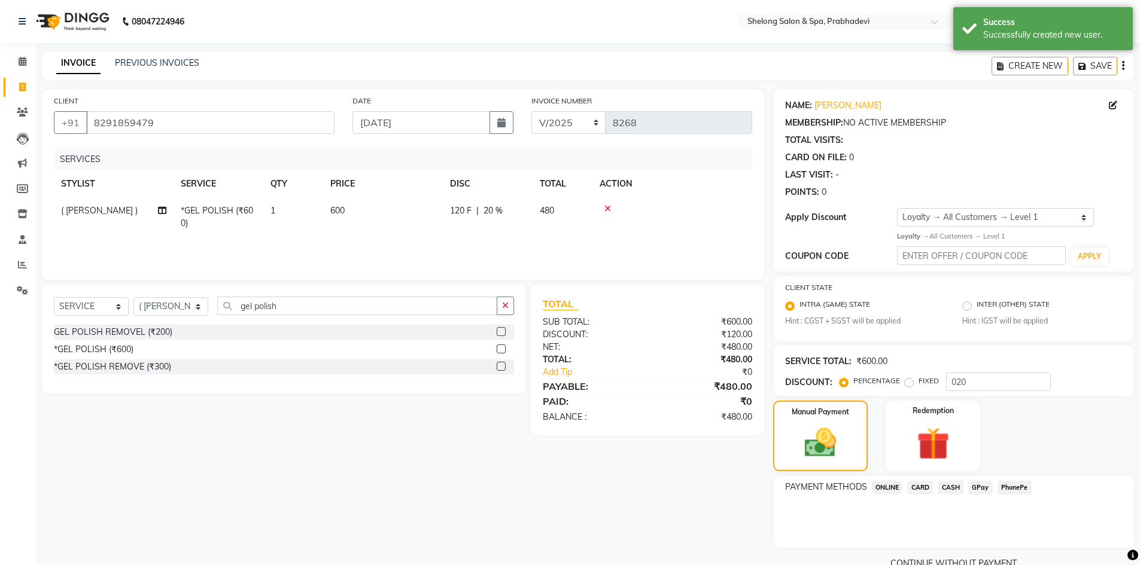
click at [970, 488] on span "GPay" at bounding box center [980, 488] width 25 height 14
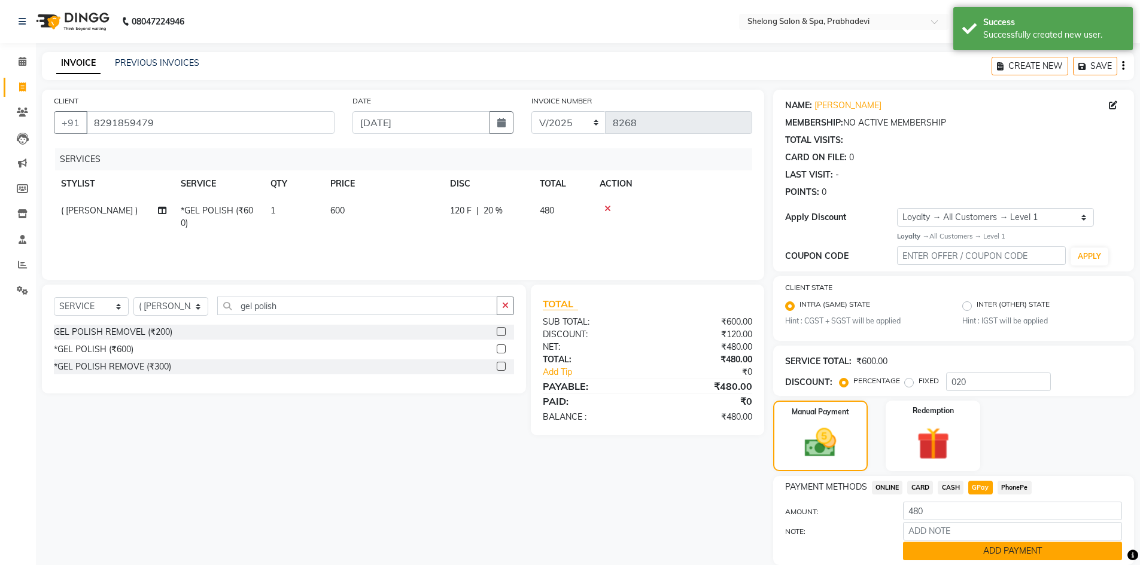
click at [1033, 550] on button "ADD PAYMENT" at bounding box center [1012, 551] width 219 height 19
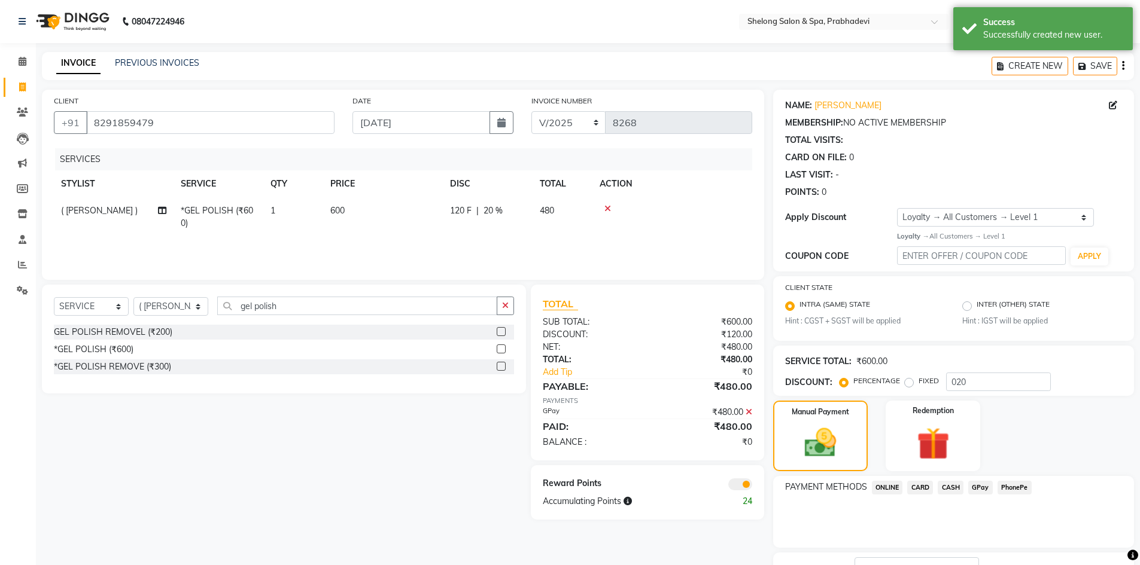
scroll to position [93, 0]
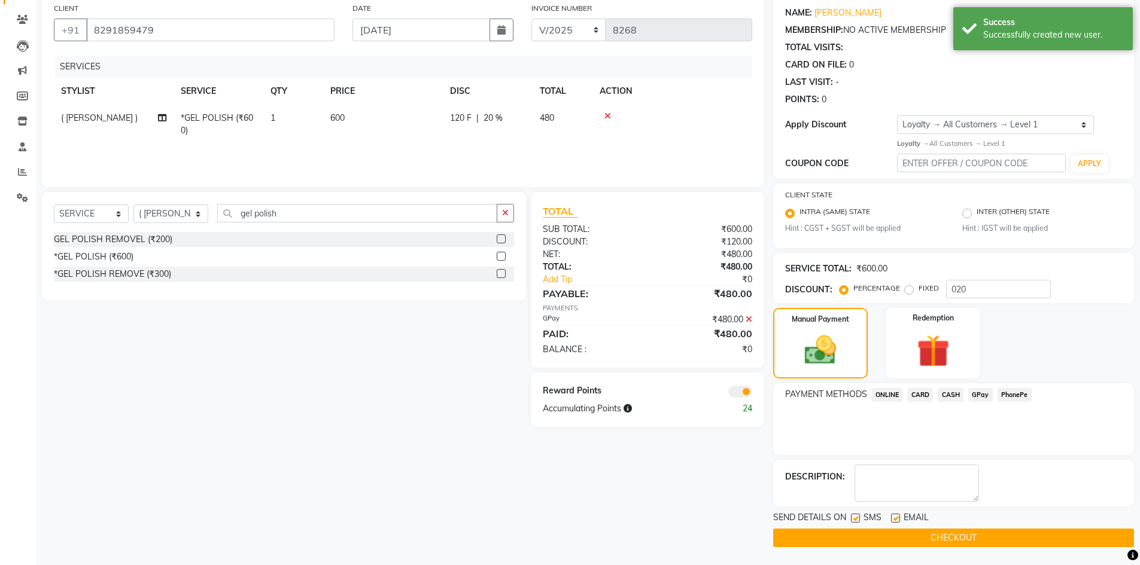
click at [887, 539] on button "CHECKOUT" at bounding box center [953, 538] width 361 height 19
